Goal: Check status: Check status

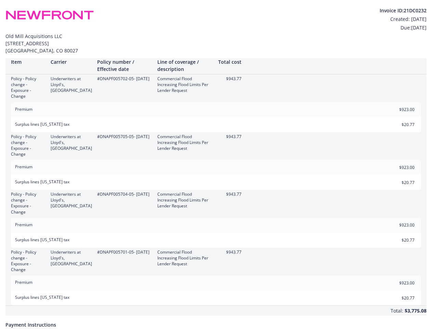
click at [216, 164] on div "Premium $923.00" at bounding box center [216, 166] width 410 height 15
